Goal: Task Accomplishment & Management: Use online tool/utility

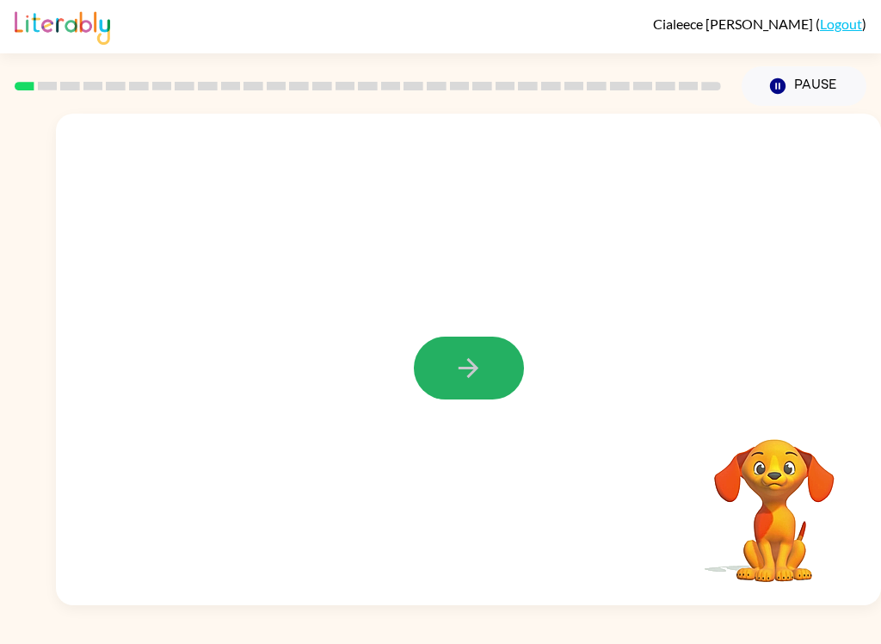
click at [477, 366] on icon "button" at bounding box center [468, 368] width 30 height 30
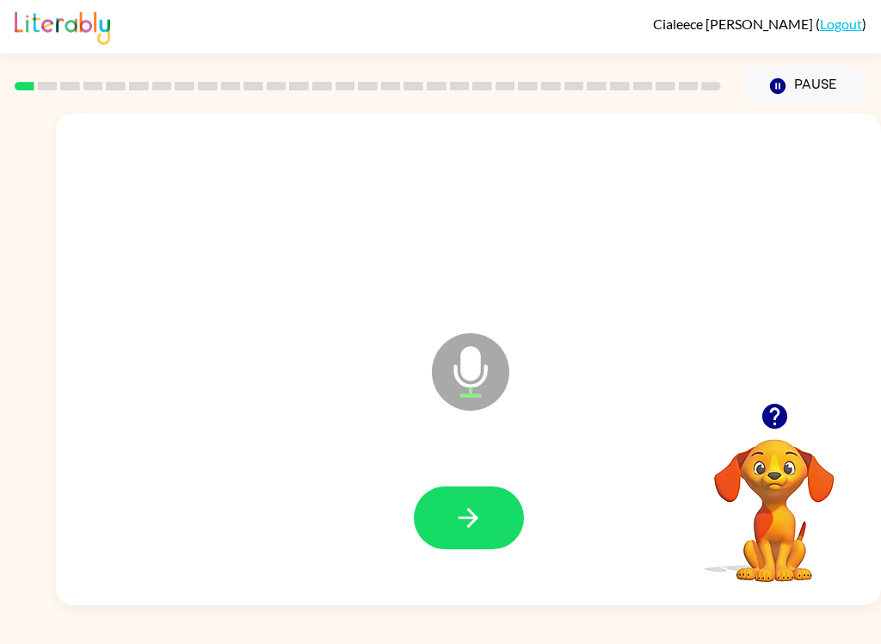
click at [463, 375] on icon "Microphone The Microphone is here when it is your turn to talk" at bounding box center [557, 393] width 258 height 129
click at [466, 379] on icon "Microphone The Microphone is here when it is your turn to talk" at bounding box center [557, 393] width 258 height 129
click at [459, 496] on button "button" at bounding box center [469, 517] width 110 height 63
click at [490, 502] on button "button" at bounding box center [469, 517] width 110 height 63
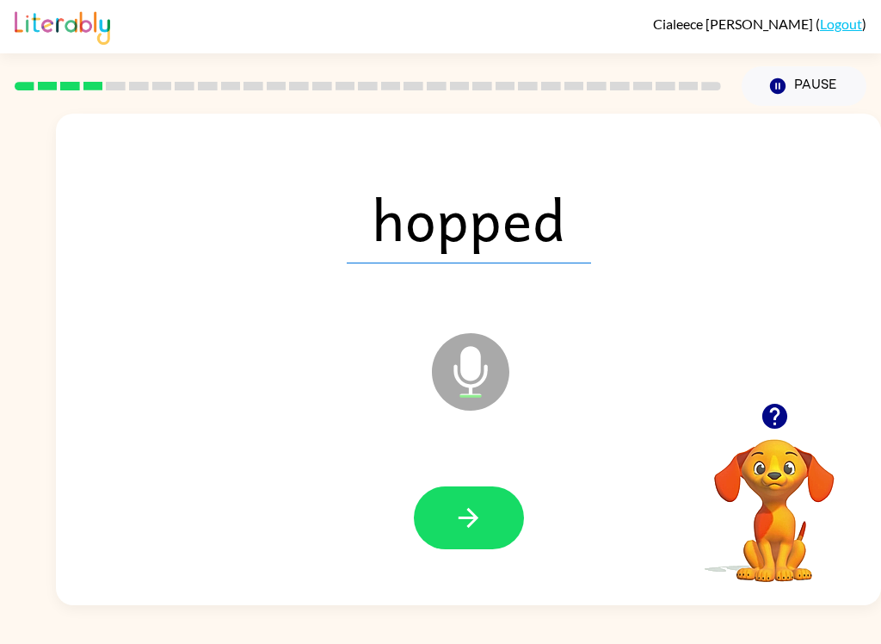
click at [483, 503] on icon "button" at bounding box center [468, 517] width 30 height 30
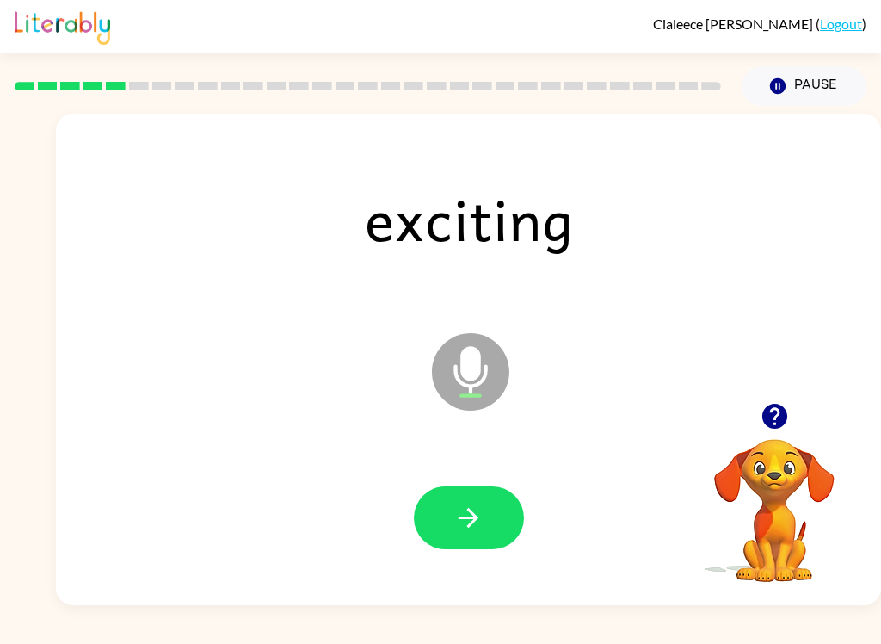
click at [449, 488] on button "button" at bounding box center [469, 517] width 110 height 63
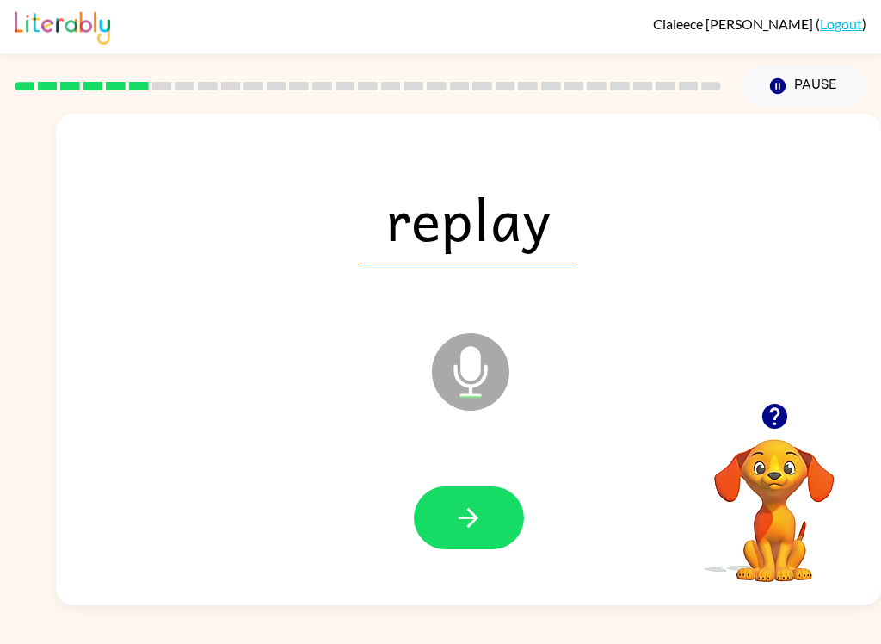
click at [467, 516] on icon "button" at bounding box center [468, 517] width 30 height 30
click at [483, 520] on icon "button" at bounding box center [468, 517] width 30 height 30
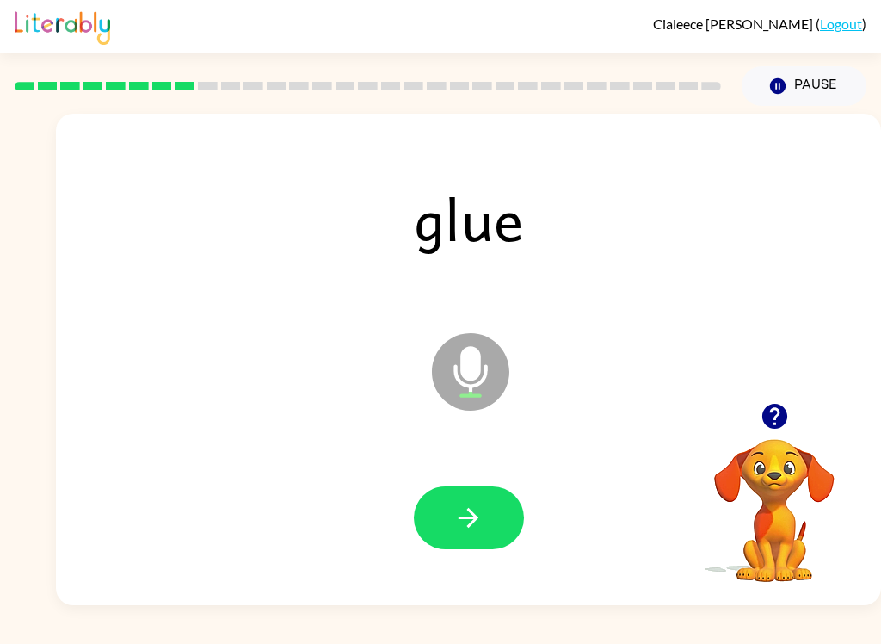
click at [477, 530] on icon "button" at bounding box center [468, 517] width 30 height 30
click at [452, 527] on button "button" at bounding box center [469, 517] width 110 height 63
click at [471, 518] on icon "button" at bounding box center [469, 518] width 20 height 20
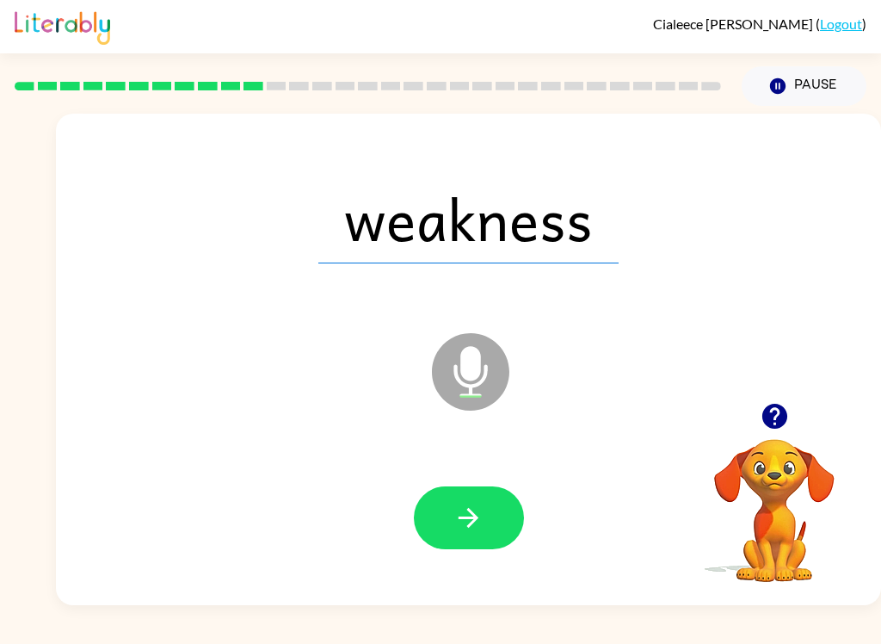
click at [485, 493] on button "button" at bounding box center [469, 517] width 110 height 63
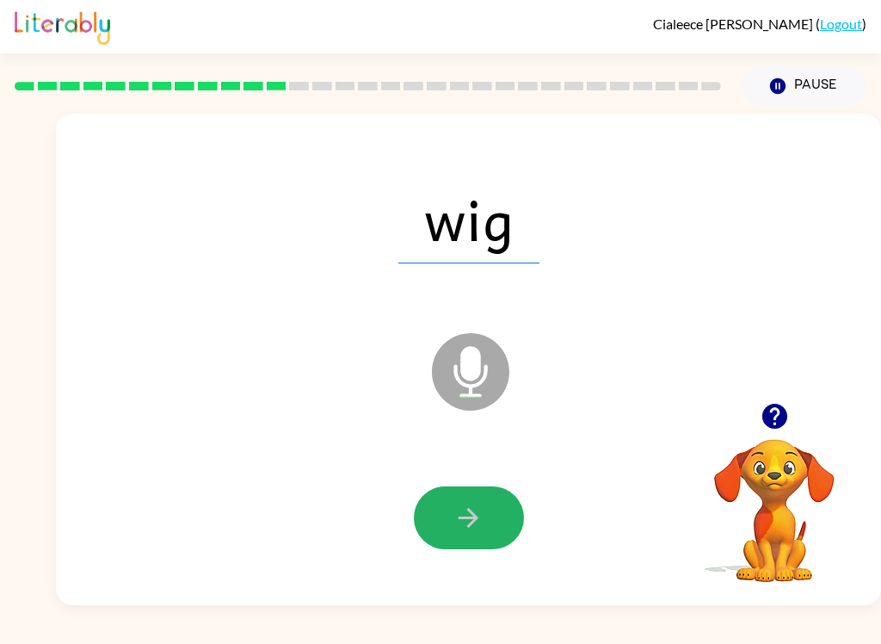
click at [471, 527] on icon "button" at bounding box center [468, 517] width 30 height 30
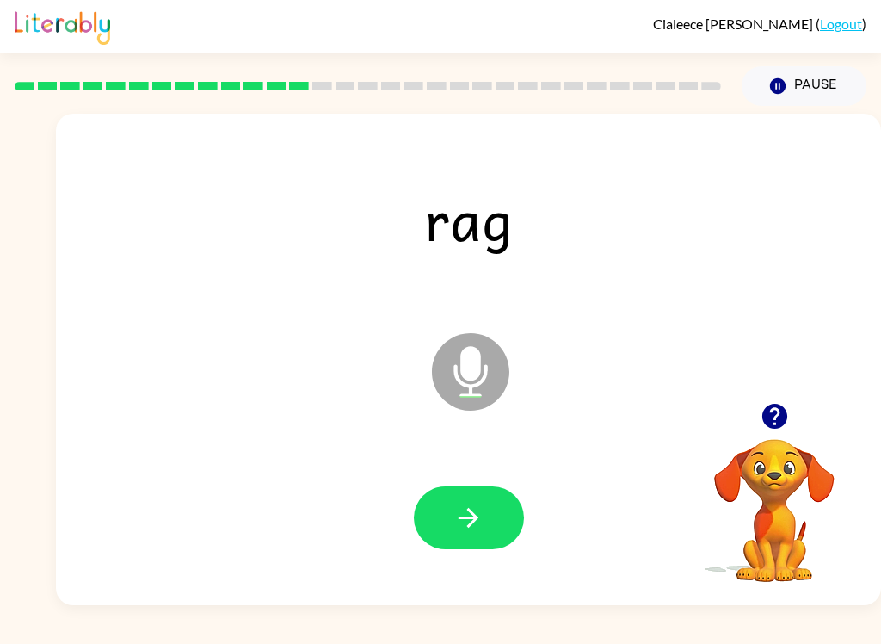
click at [452, 515] on button "button" at bounding box center [469, 517] width 110 height 63
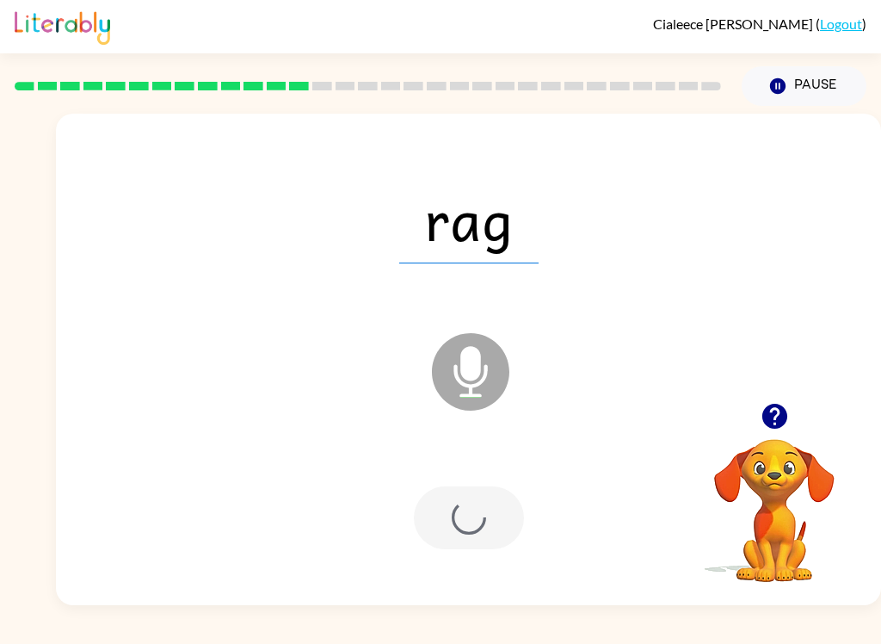
click at [452, 515] on div at bounding box center [469, 517] width 110 height 63
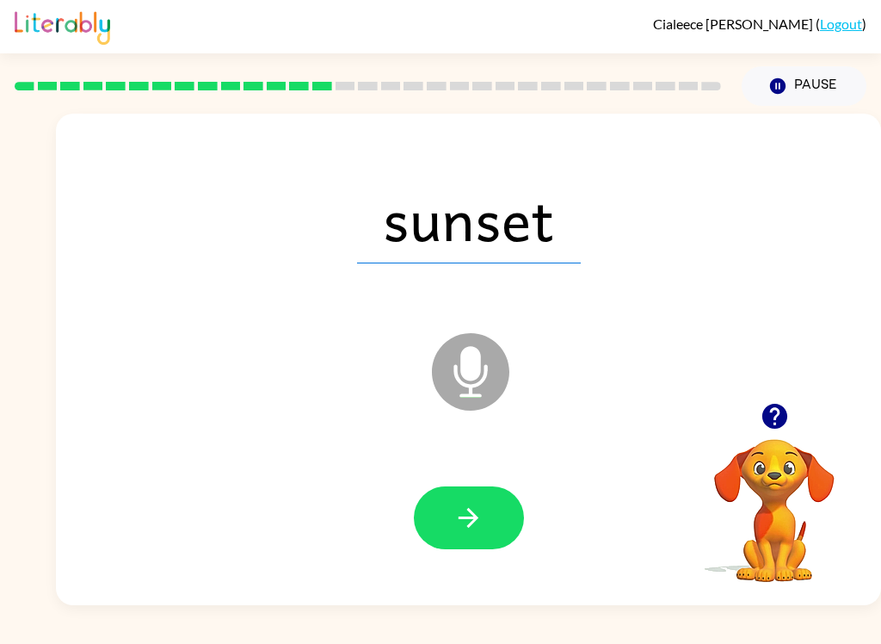
click at [482, 495] on button "button" at bounding box center [469, 517] width 110 height 63
click at [459, 504] on icon "button" at bounding box center [468, 517] width 30 height 30
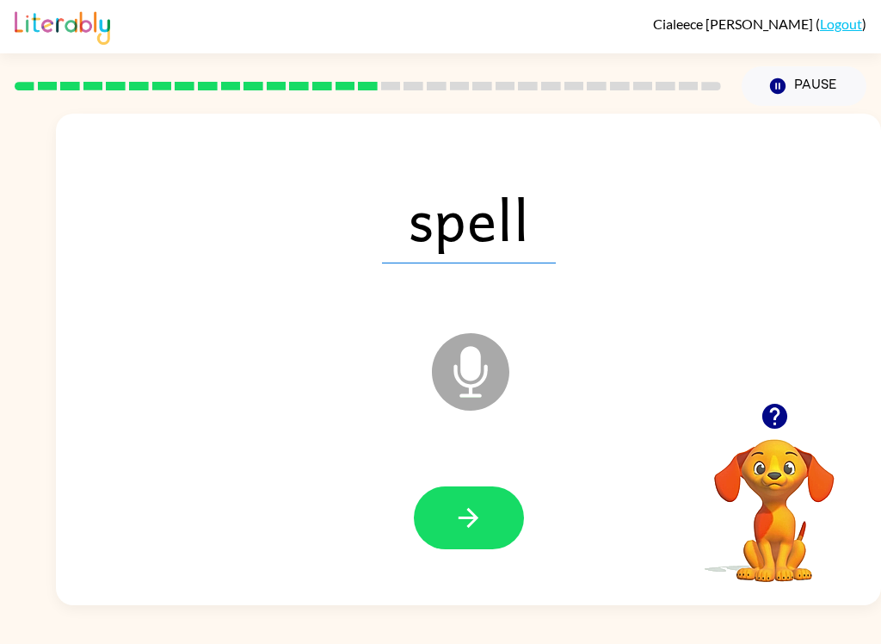
click at [477, 503] on icon "button" at bounding box center [468, 517] width 30 height 30
click at [453, 511] on button "button" at bounding box center [469, 517] width 110 height 63
click at [496, 521] on button "button" at bounding box center [469, 517] width 110 height 63
click at [470, 529] on icon "button" at bounding box center [468, 517] width 30 height 30
click at [473, 511] on icon "button" at bounding box center [468, 517] width 30 height 30
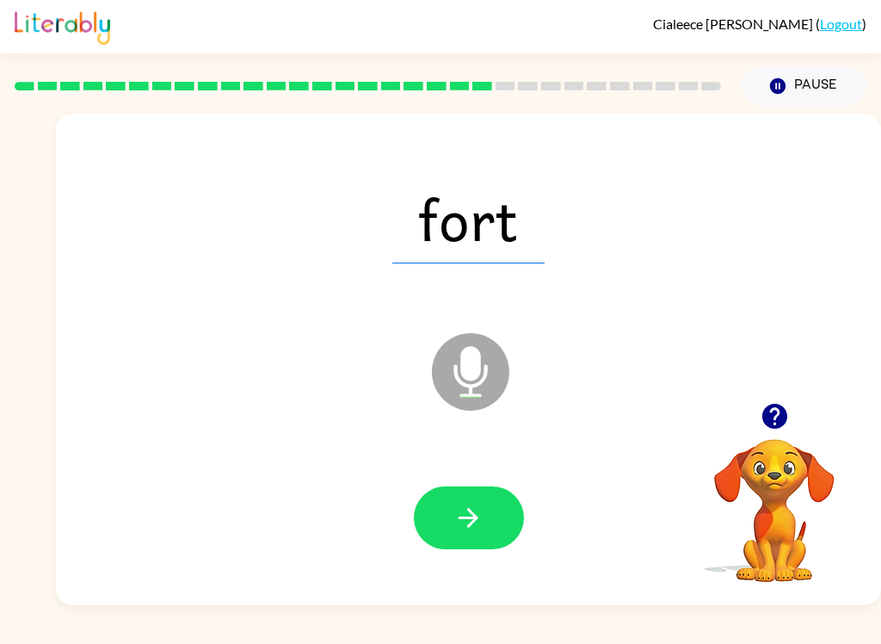
click at [437, 507] on button "button" at bounding box center [469, 517] width 110 height 63
click at [493, 516] on button "button" at bounding box center [469, 517] width 110 height 63
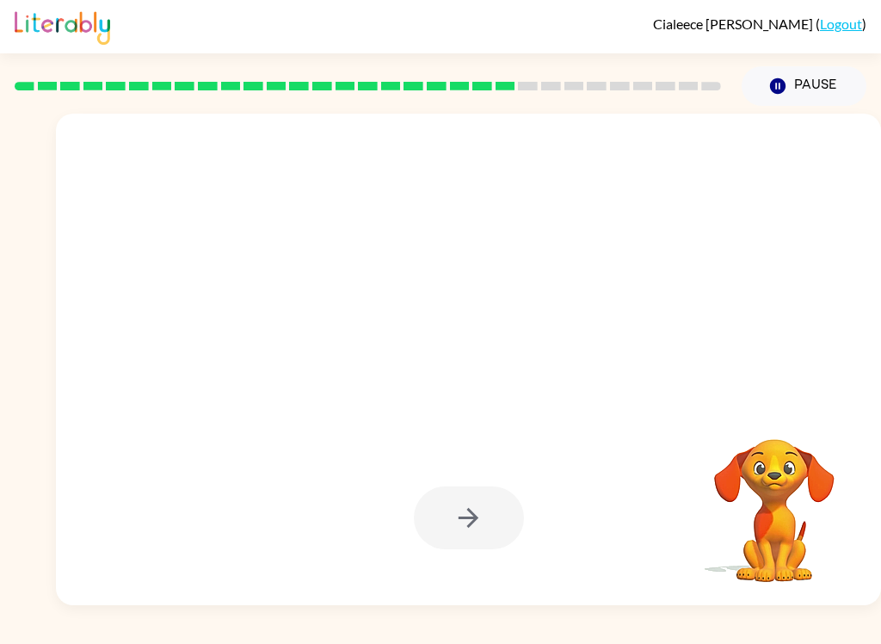
click at [859, 22] on link "Logout" at bounding box center [841, 23] width 42 height 16
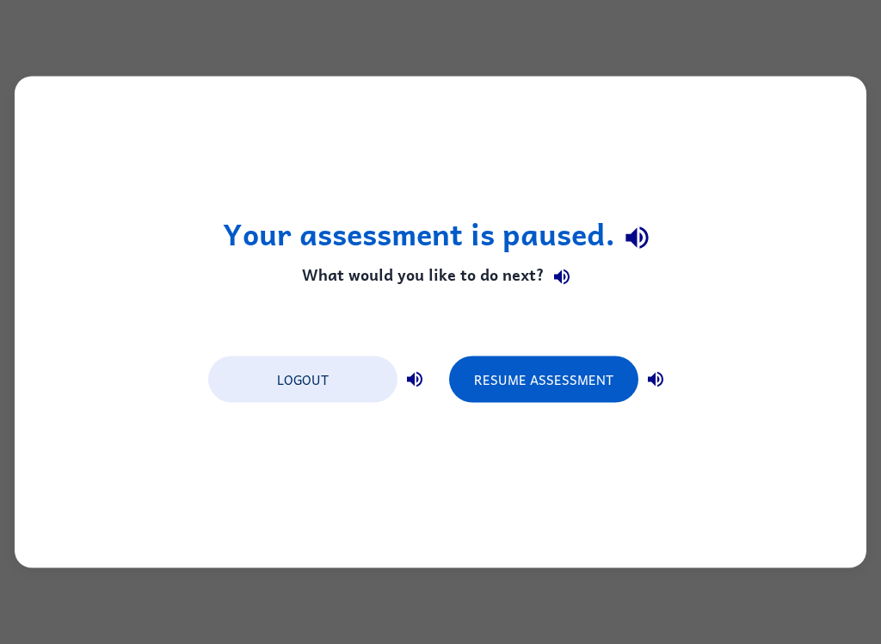
click at [861, 24] on div "Your assessment is paused. What would you like to do next? Logout Resume Assess…" at bounding box center [440, 322] width 881 height 644
click at [858, 133] on div "Your assessment is paused. What would you like to do next? Logout Resume Assess…" at bounding box center [441, 322] width 852 height 491
click at [857, 132] on div "Your assessment is paused. What would you like to do next? Logout Resume Assess…" at bounding box center [441, 322] width 852 height 491
click at [553, 388] on button "Resume Assessment" at bounding box center [543, 379] width 189 height 46
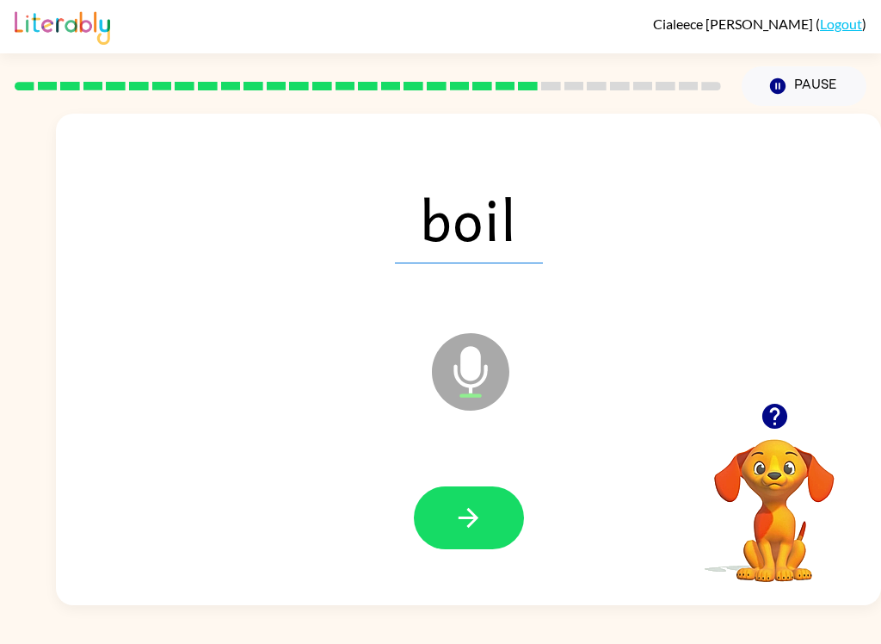
click at [485, 508] on button "button" at bounding box center [469, 517] width 110 height 63
click at [487, 527] on button "button" at bounding box center [469, 517] width 110 height 63
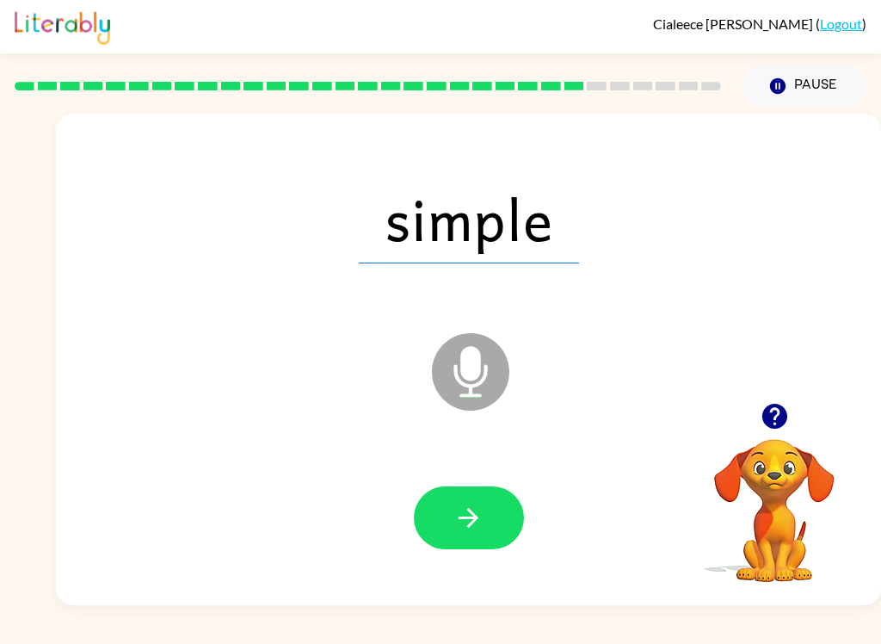
click at [486, 497] on button "button" at bounding box center [469, 517] width 110 height 63
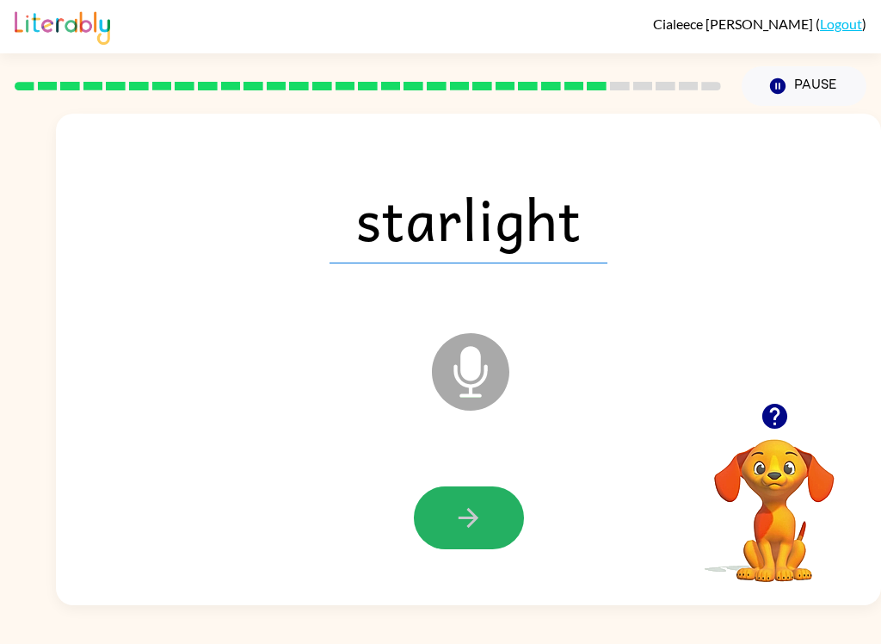
click at [476, 507] on icon "button" at bounding box center [468, 517] width 30 height 30
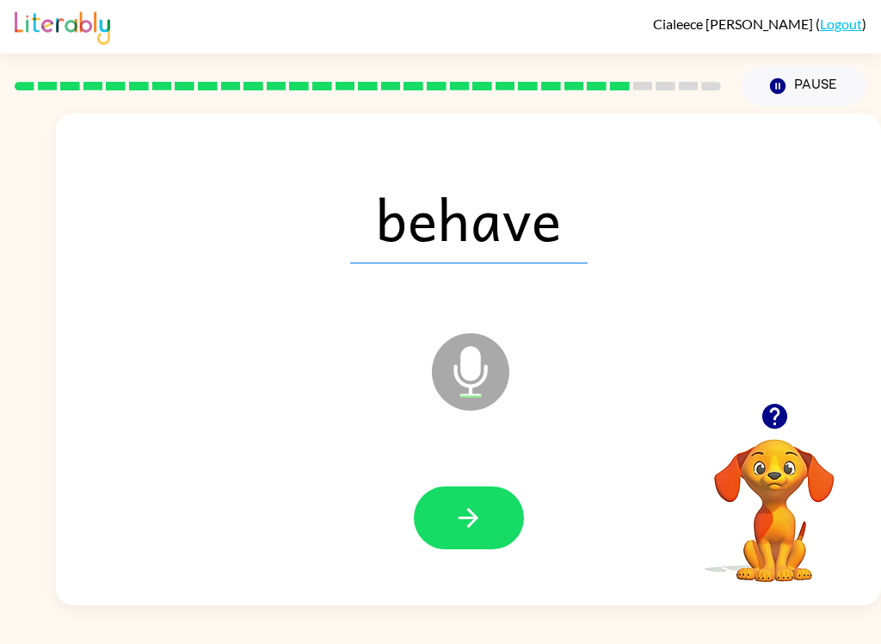
click at [465, 525] on icon "button" at bounding box center [468, 517] width 30 height 30
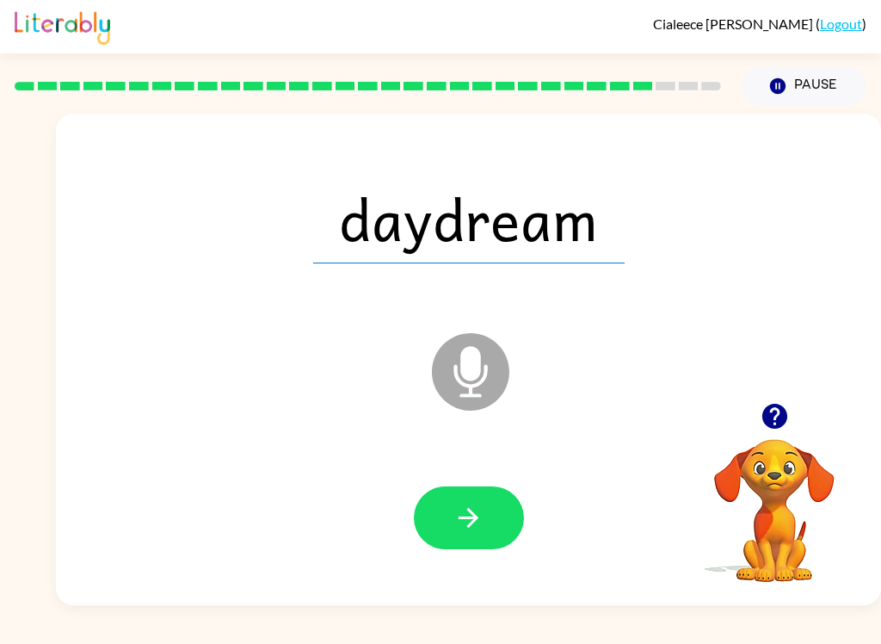
click at [485, 512] on button "button" at bounding box center [469, 517] width 110 height 63
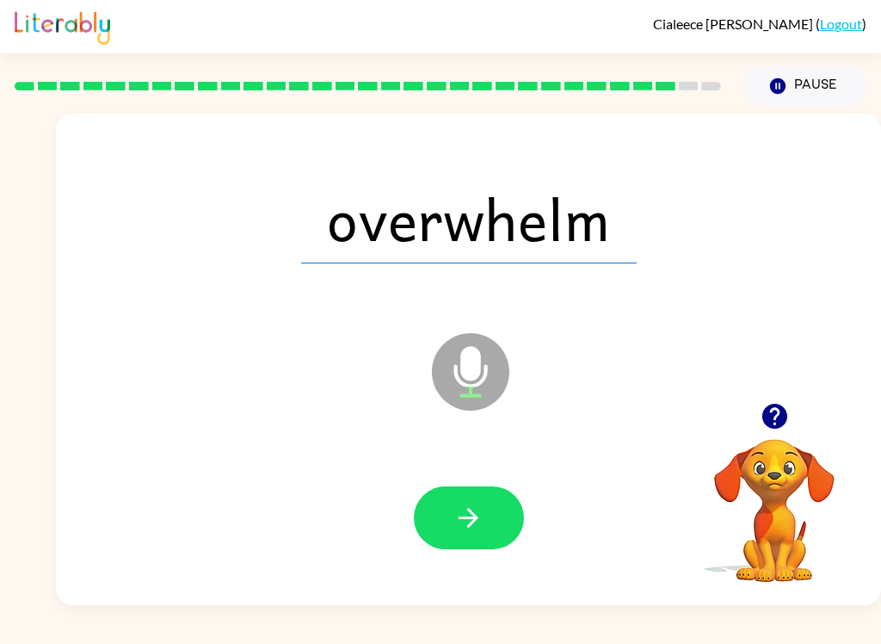
click at [456, 514] on icon "button" at bounding box center [468, 517] width 30 height 30
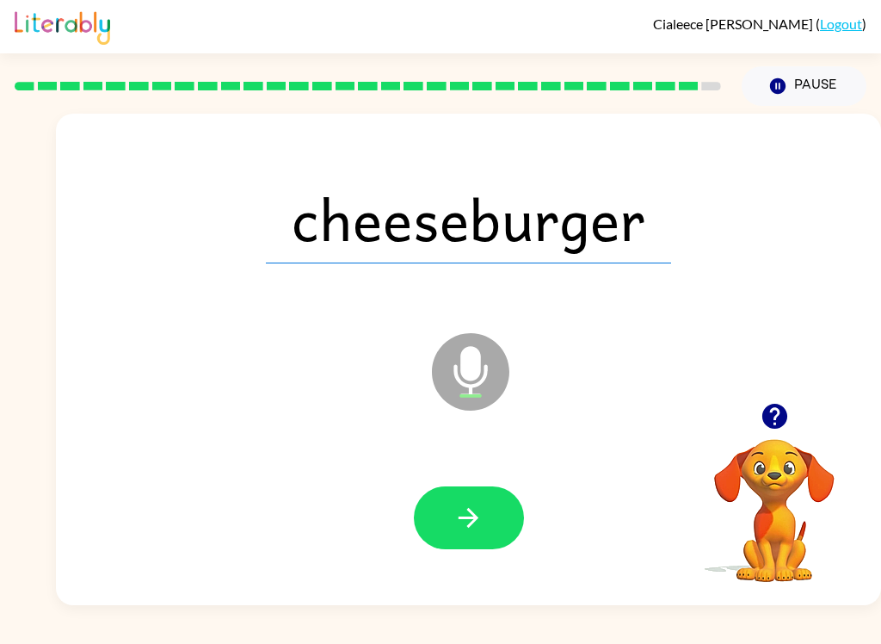
click at [495, 517] on button "button" at bounding box center [469, 517] width 110 height 63
